Goal: Task Accomplishment & Management: Manage account settings

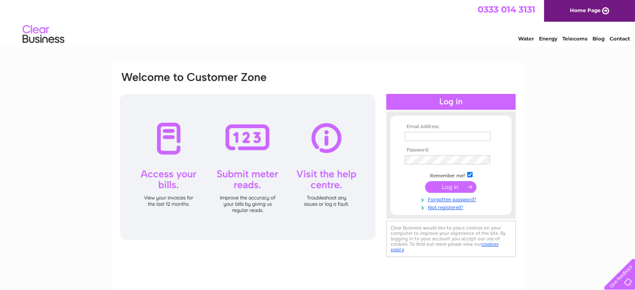
click at [429, 128] on th "Email Address:" at bounding box center [450, 127] width 97 height 6
drag, startPoint x: 446, startPoint y: 138, endPoint x: 453, endPoint y: 138, distance: 6.7
click at [446, 138] on input "text" at bounding box center [448, 136] width 86 height 9
type input "info@crownshillington.com"
click at [456, 190] on input "submit" at bounding box center [450, 187] width 51 height 12
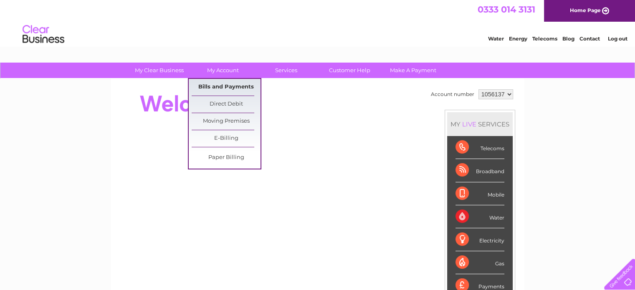
click at [231, 86] on link "Bills and Payments" at bounding box center [226, 87] width 69 height 17
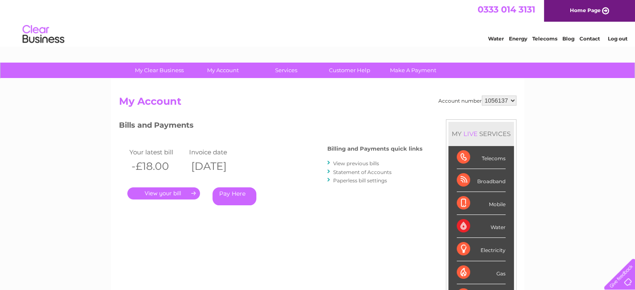
click at [355, 163] on link "View previous bills" at bounding box center [356, 163] width 46 height 6
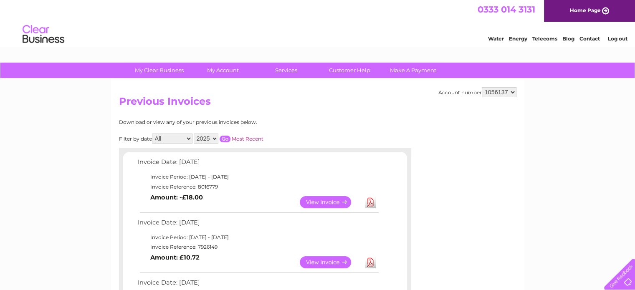
click at [538, 38] on link "Telecoms" at bounding box center [544, 38] width 25 height 6
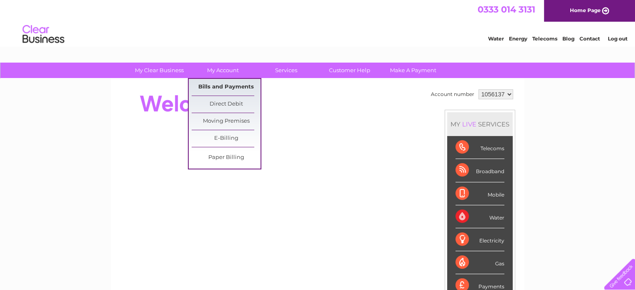
click at [218, 84] on link "Bills and Payments" at bounding box center [226, 87] width 69 height 17
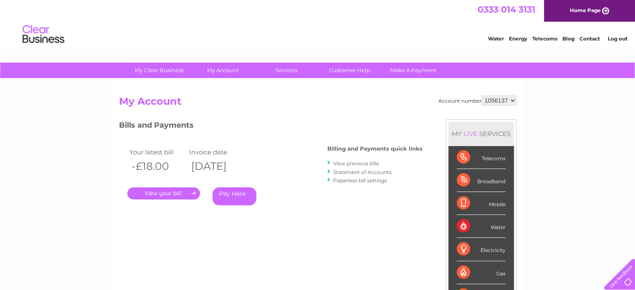
click at [364, 163] on link "View previous bills" at bounding box center [356, 163] width 46 height 6
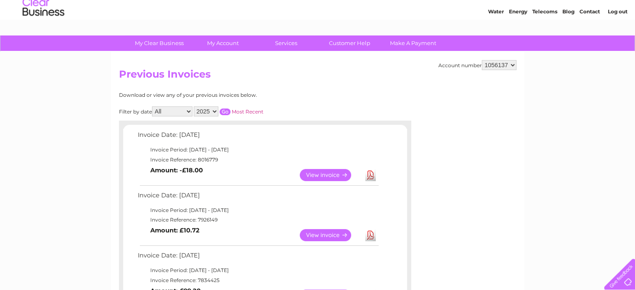
scroll to position [84, 0]
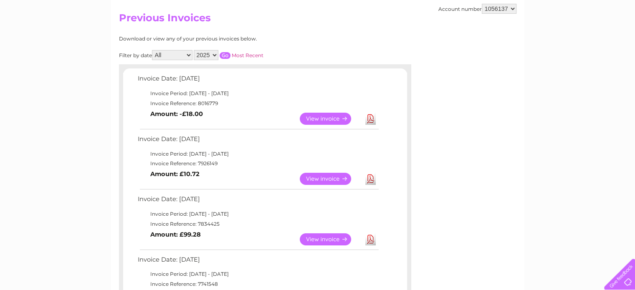
click at [189, 54] on select "All January February March April May June July August September October Novembe…" at bounding box center [172, 55] width 40 height 10
click at [316, 118] on link "View" at bounding box center [330, 119] width 61 height 12
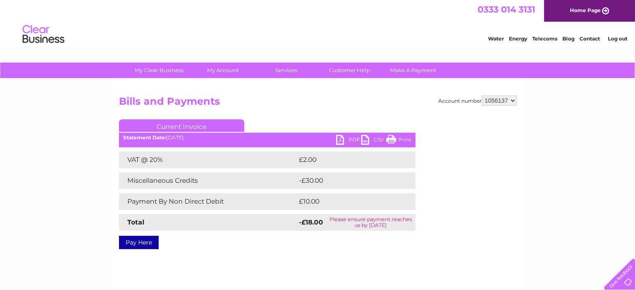
click at [347, 140] on link "PDF" at bounding box center [348, 141] width 25 height 12
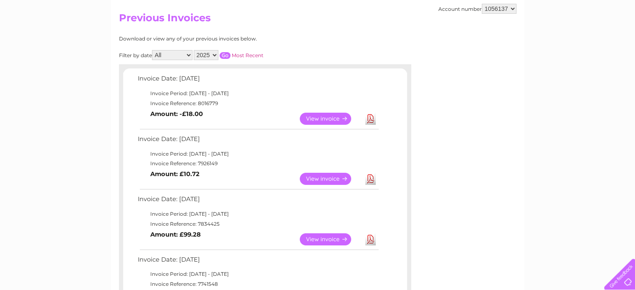
click at [331, 179] on link "View" at bounding box center [330, 179] width 61 height 12
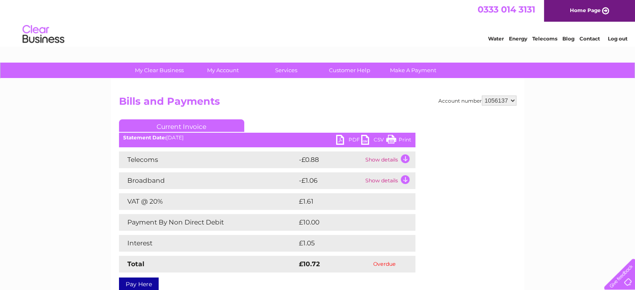
click at [352, 140] on link "PDF" at bounding box center [348, 141] width 25 height 12
click at [598, 38] on link "Contact" at bounding box center [590, 38] width 20 height 6
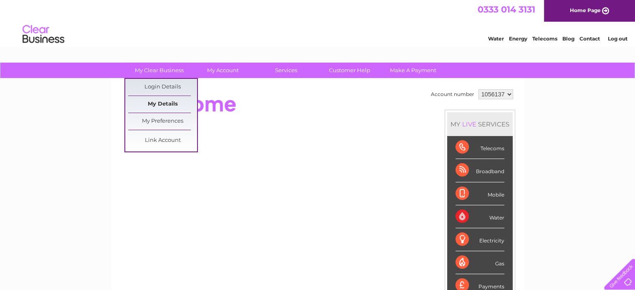
click at [167, 102] on link "My Details" at bounding box center [162, 104] width 69 height 17
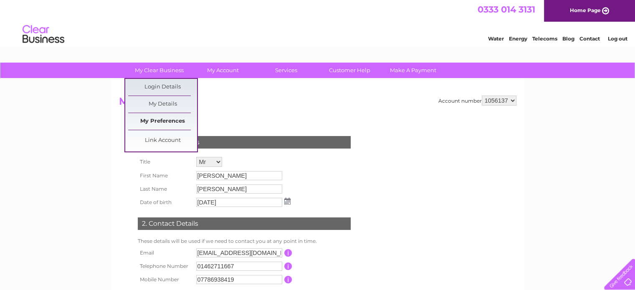
click at [168, 115] on link "My Preferences" at bounding box center [162, 121] width 69 height 17
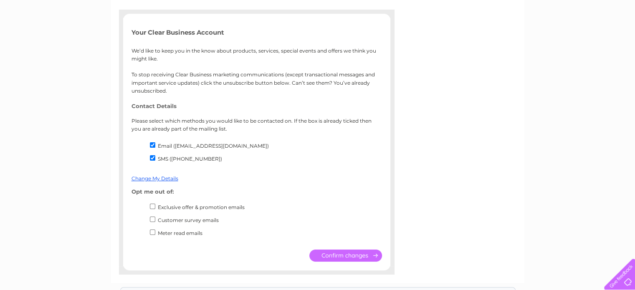
scroll to position [125, 0]
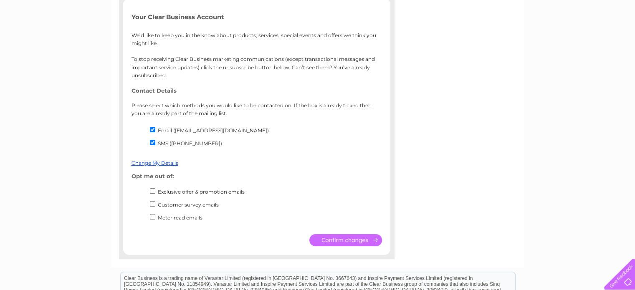
click at [152, 129] on input "Email (info@bandrresolve.com)" at bounding box center [152, 129] width 5 height 5
checkbox input "false"
drag, startPoint x: 152, startPoint y: 143, endPoint x: 158, endPoint y: 149, distance: 8.0
click at [152, 143] on input "SMS (07786938419)" at bounding box center [152, 142] width 5 height 5
checkbox input "false"
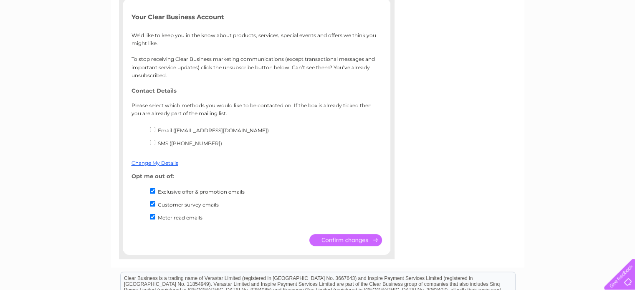
click at [153, 190] on input "Exclusive offer & promotion emails" at bounding box center [152, 190] width 5 height 5
click at [151, 191] on input "Exclusive offer & promotion emails" at bounding box center [152, 190] width 5 height 5
checkbox input "true"
click at [167, 163] on link "Change My Details" at bounding box center [155, 163] width 47 height 6
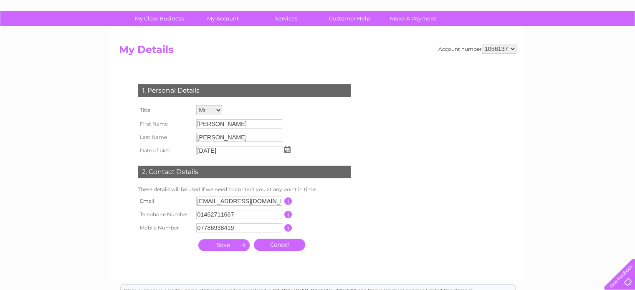
scroll to position [167, 0]
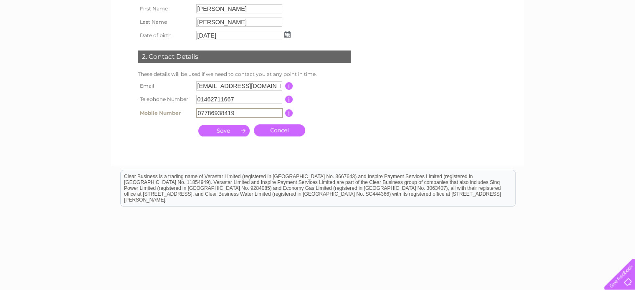
drag, startPoint x: 251, startPoint y: 112, endPoint x: 159, endPoint y: 111, distance: 91.0
click at [159, 111] on tr "Mobile Number 07786938419 This should be a valid mobile number starting with 07…" at bounding box center [248, 113] width 224 height 14
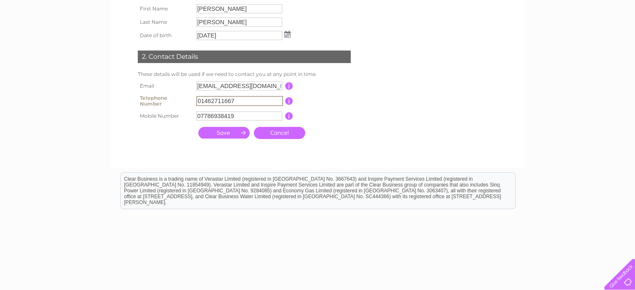
drag, startPoint x: 243, startPoint y: 98, endPoint x: 142, endPoint y: 98, distance: 101.5
click at [143, 98] on tr "Telephone Number 01462711667 This should be a valid landline telephone number s…" at bounding box center [248, 101] width 224 height 17
click at [213, 130] on input "submit" at bounding box center [223, 133] width 51 height 12
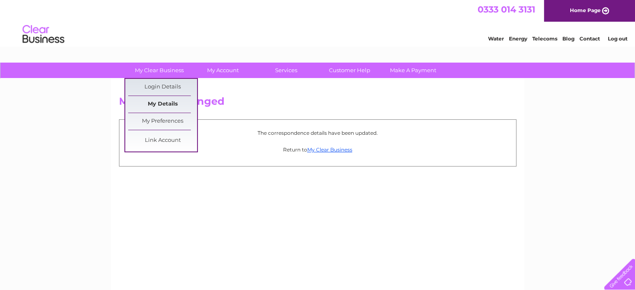
click at [157, 106] on link "My Details" at bounding box center [162, 104] width 69 height 17
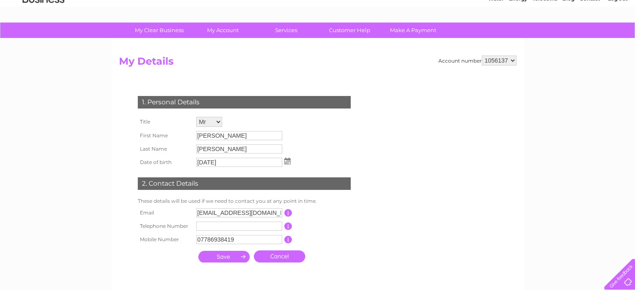
scroll to position [84, 0]
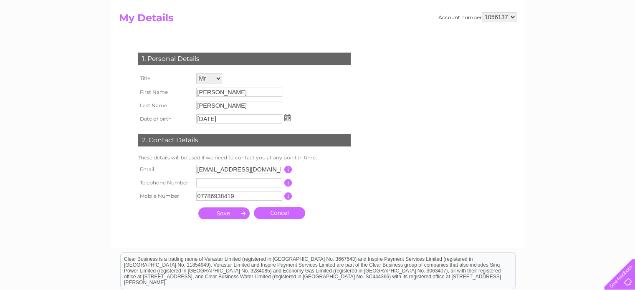
click at [342, 187] on td "This should be a valid landline telephone number starting with either 01, 02, 0…" at bounding box center [325, 182] width 67 height 13
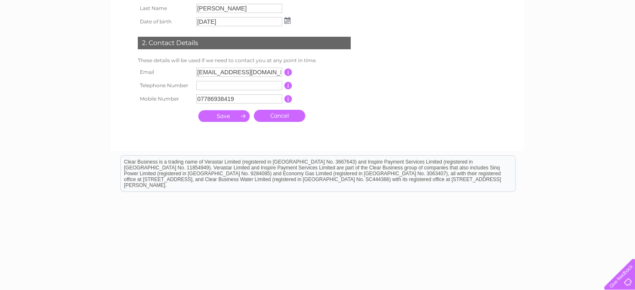
scroll to position [191, 0]
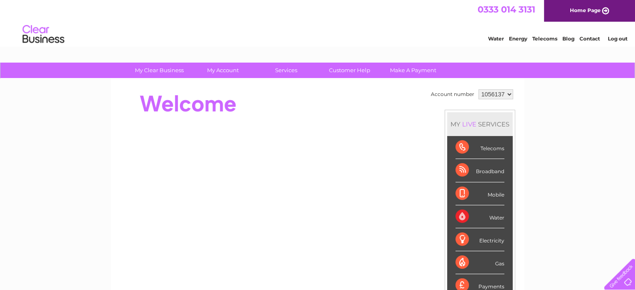
click at [624, 38] on link "Log out" at bounding box center [617, 38] width 20 height 6
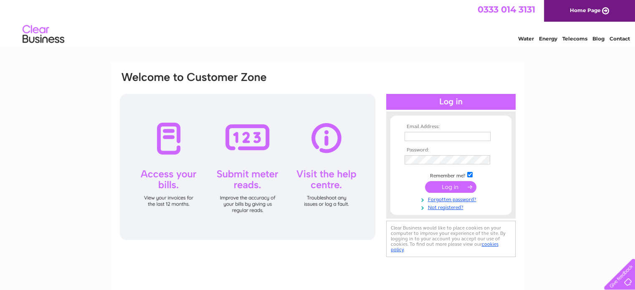
click at [459, 139] on input "text" at bounding box center [448, 136] width 86 height 9
type input "info@bandrresolve.com"
click at [438, 185] on input "submit" at bounding box center [450, 187] width 51 height 12
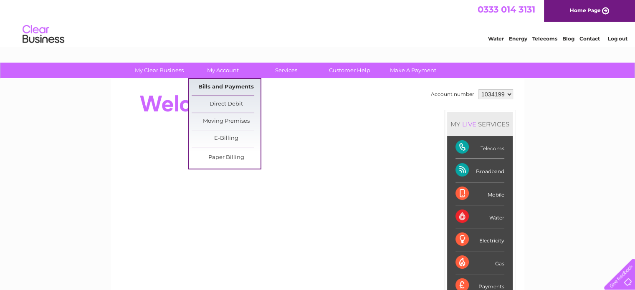
click at [220, 88] on link "Bills and Payments" at bounding box center [226, 87] width 69 height 17
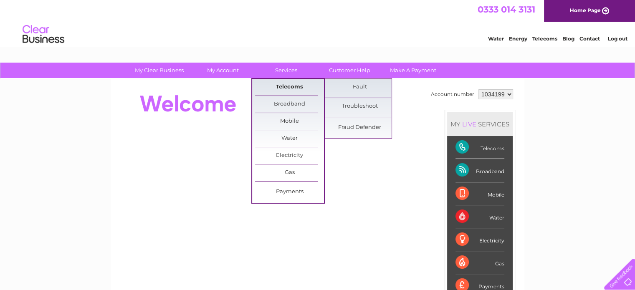
click at [293, 80] on link "Telecoms" at bounding box center [289, 87] width 69 height 17
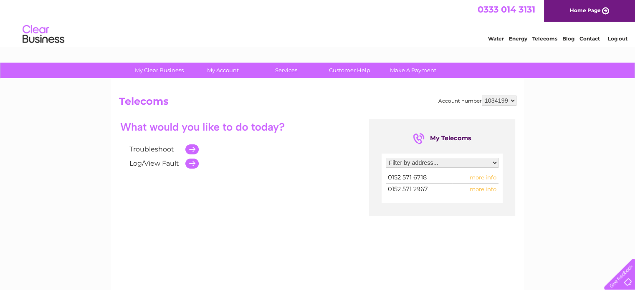
click at [491, 176] on span "more info" at bounding box center [483, 177] width 27 height 7
click at [476, 177] on span "more info" at bounding box center [483, 177] width 27 height 7
click at [483, 177] on span "more info" at bounding box center [483, 177] width 27 height 7
click at [491, 177] on span "more info" at bounding box center [483, 177] width 27 height 7
click at [493, 164] on select "Filter by address... [STREET_ADDRESS]" at bounding box center [442, 163] width 113 height 10
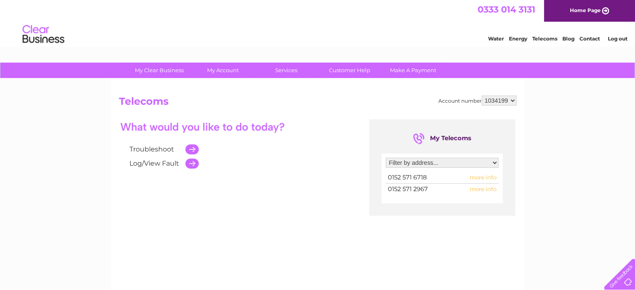
select select "1844498"
click at [386, 158] on select "Filter by address... [STREET_ADDRESS]" at bounding box center [442, 163] width 113 height 10
click at [490, 178] on span "more info" at bounding box center [483, 177] width 27 height 7
